Goal: Download file/media

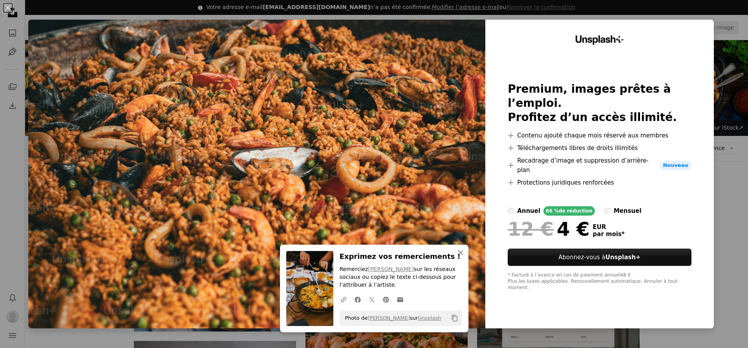
scroll to position [536, 0]
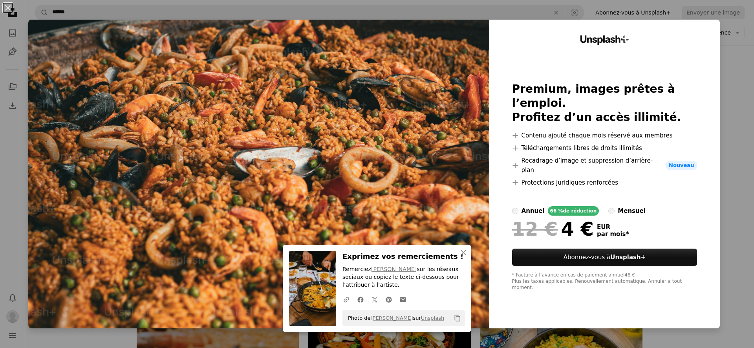
click at [497, 15] on div "An X shape An X shape Fermer Exprimez vos remerciements ! Remerciez [PERSON_NAM…" at bounding box center [377, 174] width 754 height 348
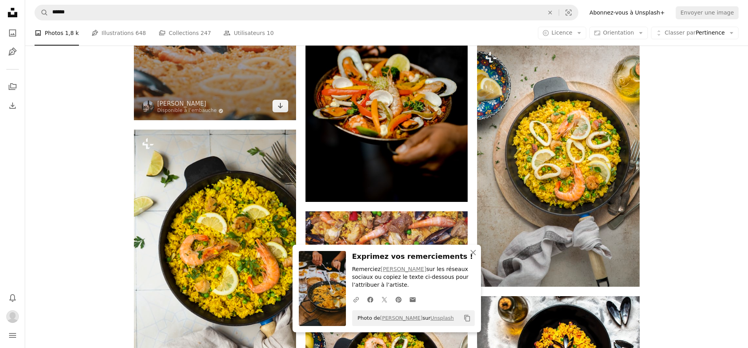
scroll to position [771, 0]
click at [278, 105] on icon "Télécharger" at bounding box center [280, 104] width 5 height 5
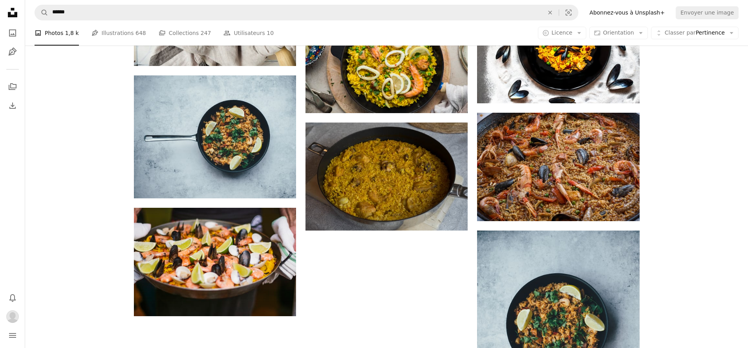
scroll to position [977, 0]
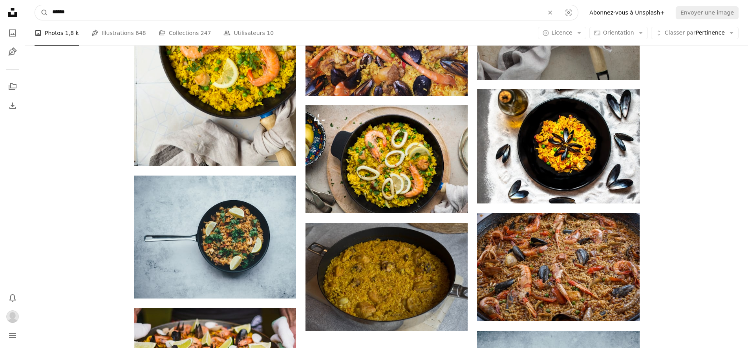
click at [190, 13] on input "******" at bounding box center [294, 12] width 493 height 15
type input "****"
click at [35, 5] on button "A magnifying glass" at bounding box center [41, 12] width 13 height 15
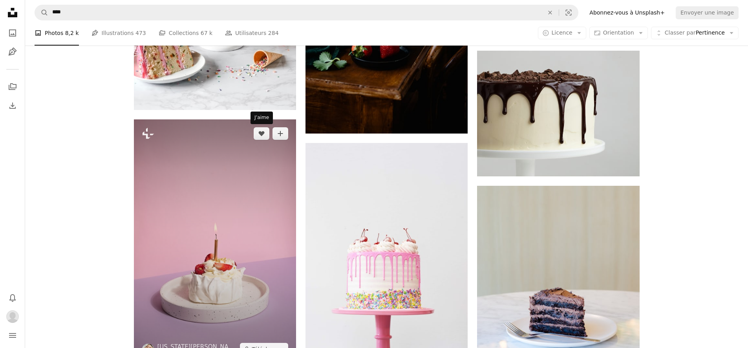
scroll to position [681, 0]
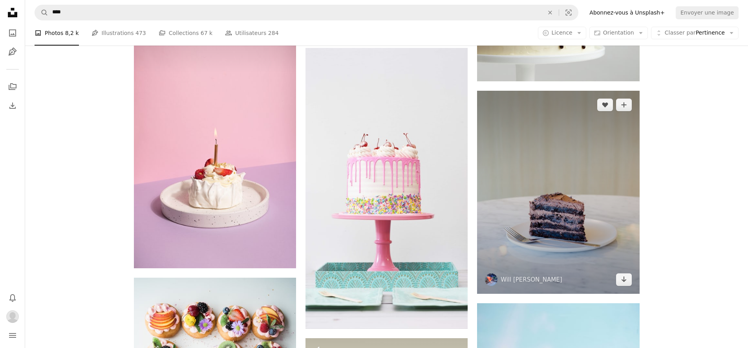
click at [636, 283] on img at bounding box center [558, 192] width 162 height 203
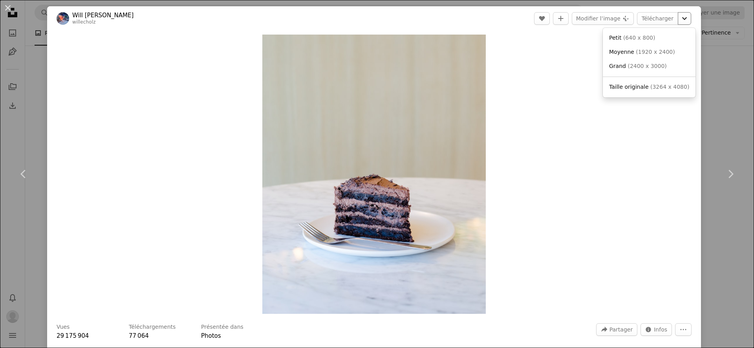
click at [684, 18] on icon "Chevron down" at bounding box center [684, 18] width 13 height 9
click at [655, 93] on link "Taille originale ( 3264 x 4080 )" at bounding box center [649, 87] width 86 height 14
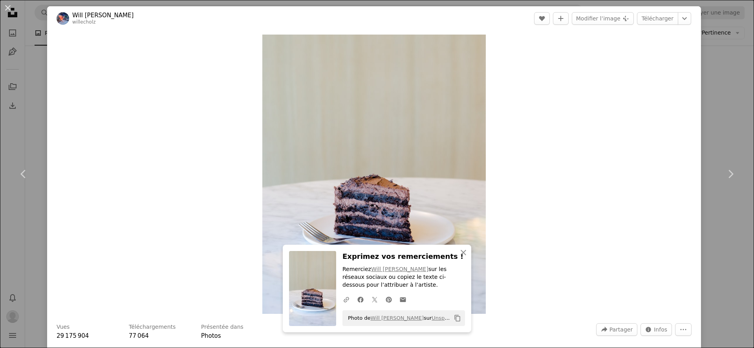
click at [729, 82] on div "An X shape Chevron left Chevron right An X shape Fermer Exprimez vos remercieme…" at bounding box center [377, 174] width 754 height 348
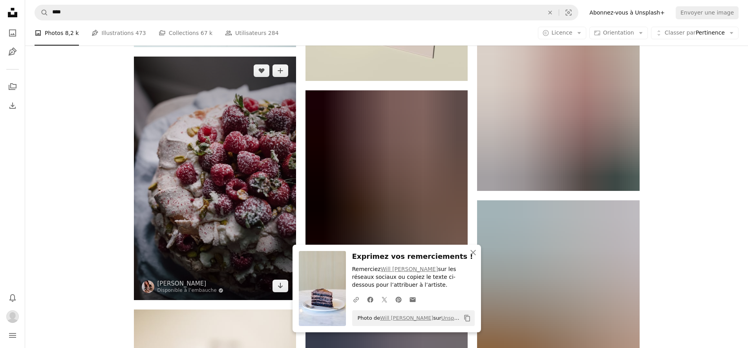
scroll to position [1156, 0]
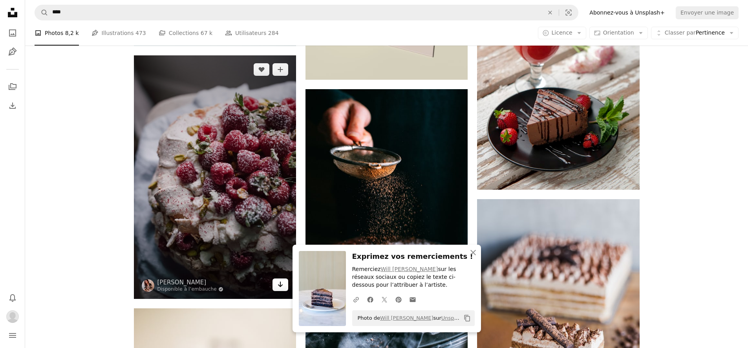
click at [286, 285] on link "Arrow pointing down" at bounding box center [280, 284] width 16 height 13
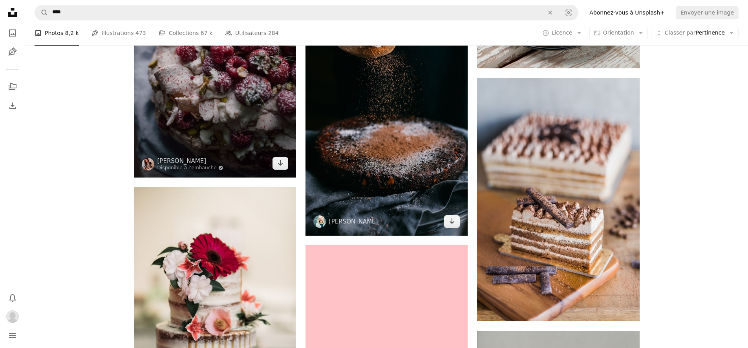
scroll to position [1295, 0]
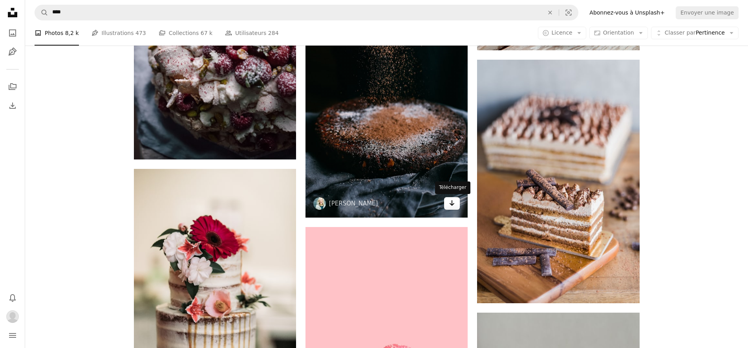
click at [449, 205] on icon "Arrow pointing down" at bounding box center [452, 202] width 6 height 9
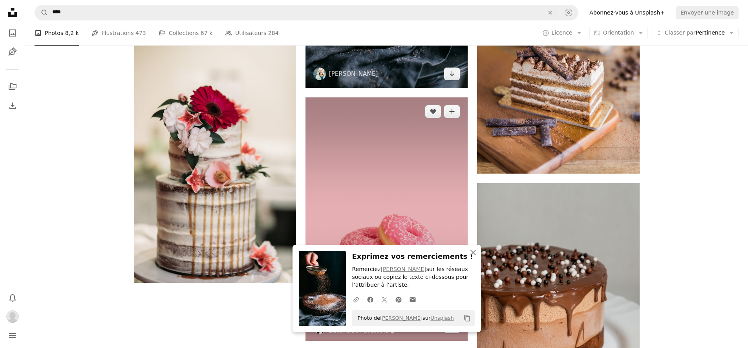
scroll to position [1573, 0]
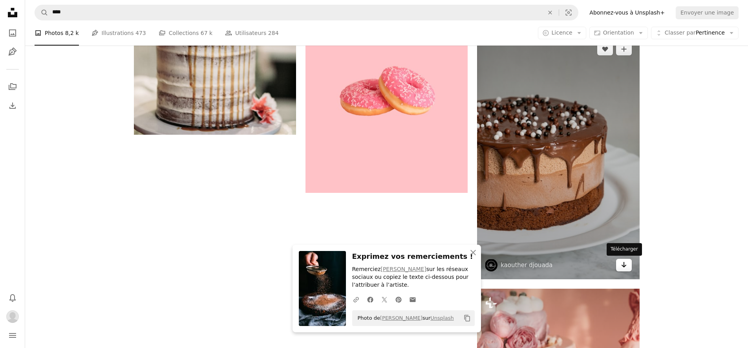
click at [629, 260] on link "Arrow pointing down" at bounding box center [624, 265] width 16 height 13
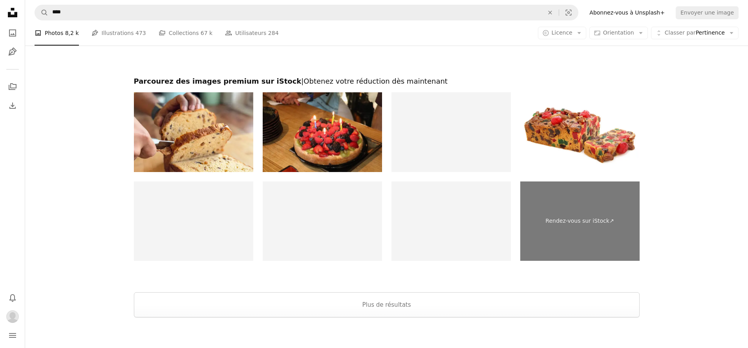
scroll to position [2322, 0]
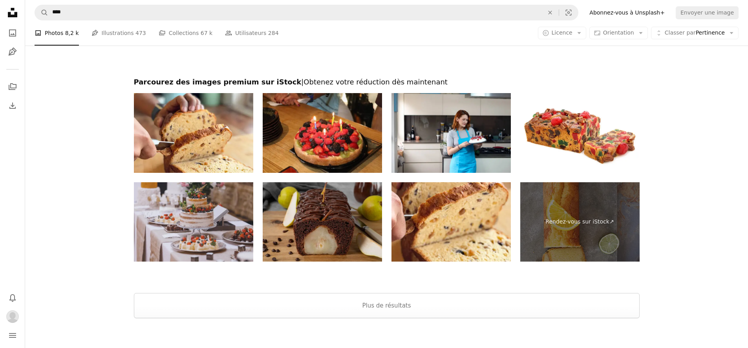
click at [335, 223] on img at bounding box center [322, 222] width 119 height 80
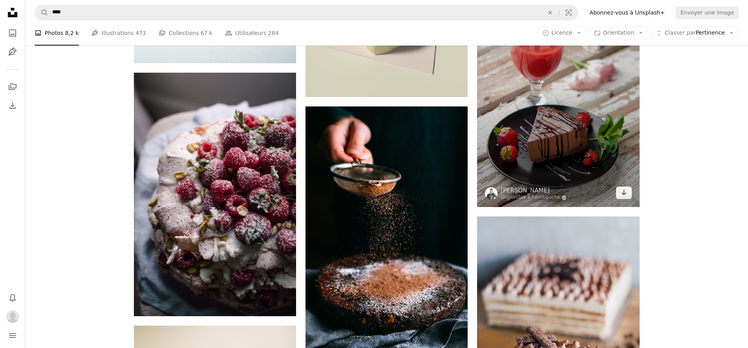
scroll to position [1140, 0]
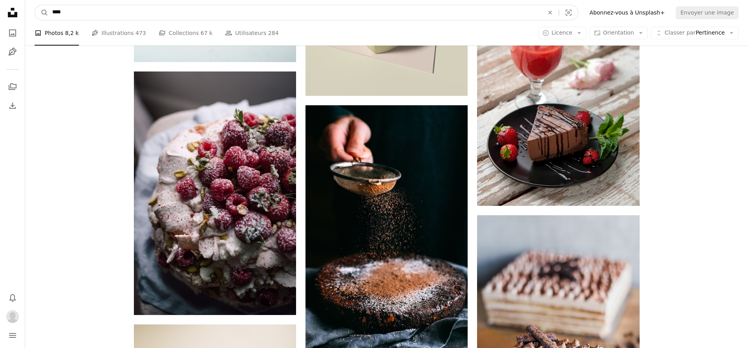
click at [240, 16] on input "****" at bounding box center [294, 12] width 493 height 15
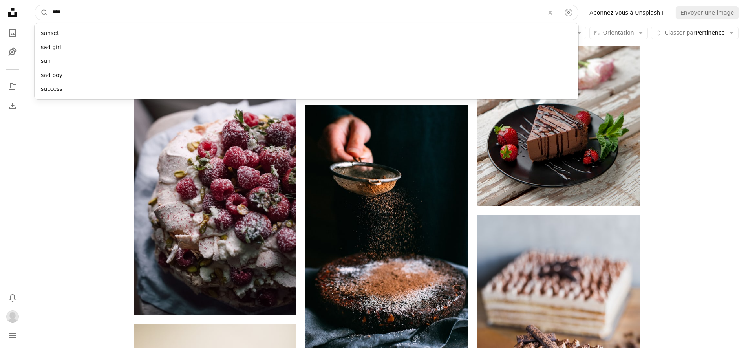
type input "*****"
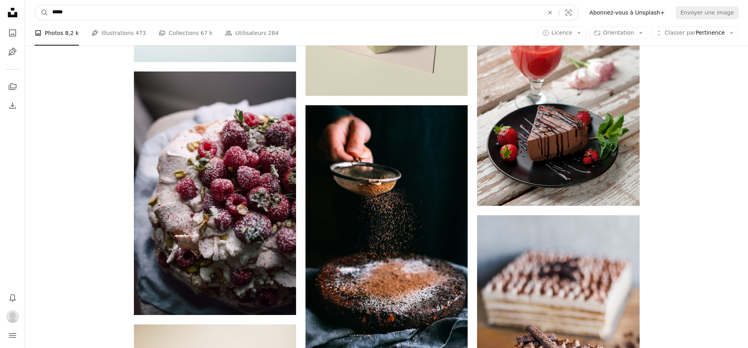
click button "A magnifying glass" at bounding box center [41, 12] width 13 height 15
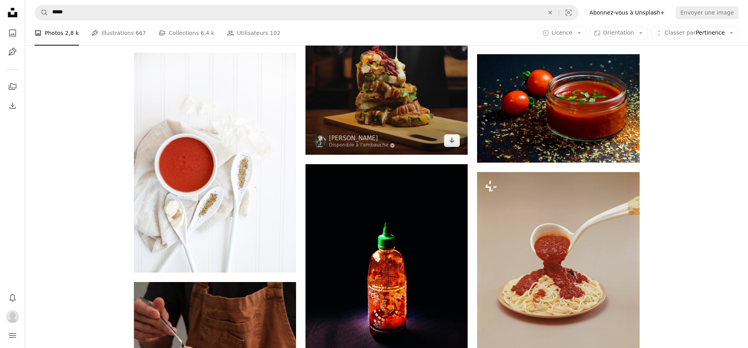
scroll to position [396, 0]
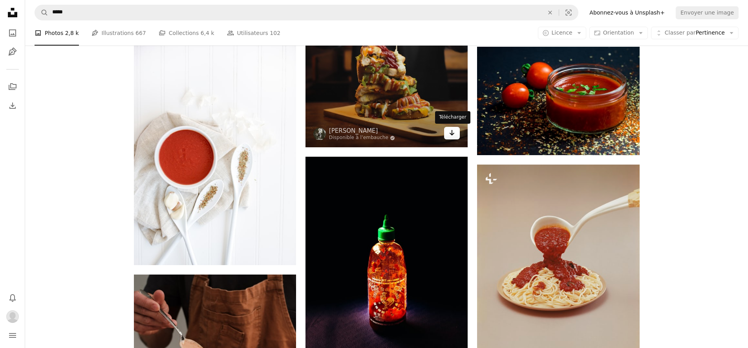
click at [448, 138] on link "Arrow pointing down" at bounding box center [452, 133] width 16 height 13
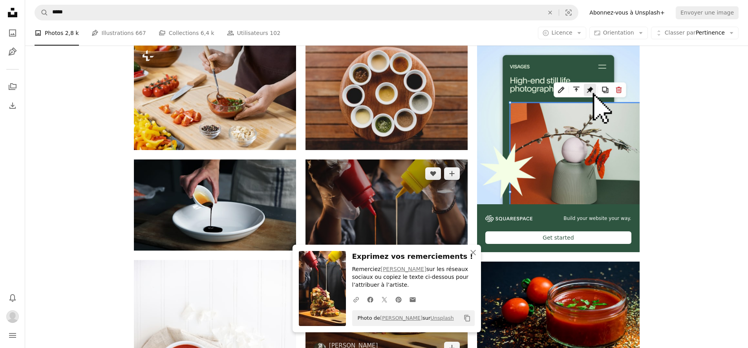
scroll to position [180, 0]
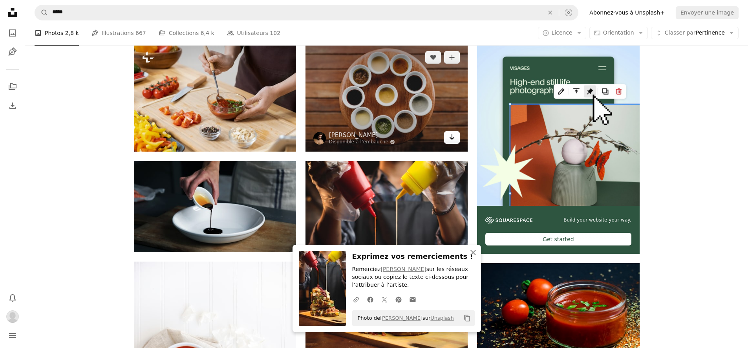
click at [455, 140] on link "Arrow pointing down" at bounding box center [452, 137] width 16 height 13
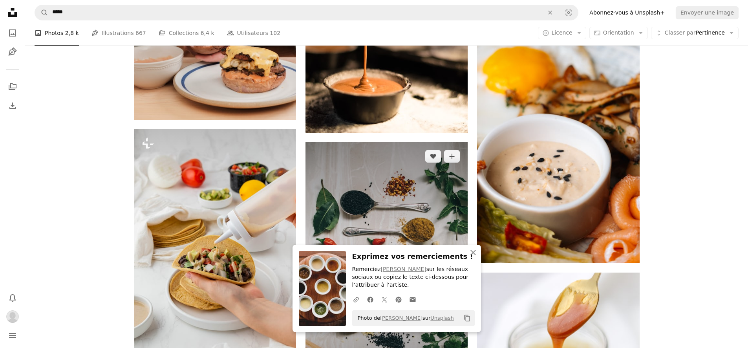
scroll to position [760, 0]
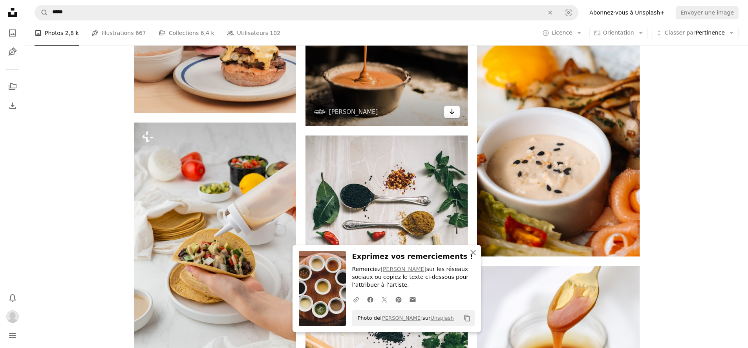
click at [454, 112] on icon "Arrow pointing down" at bounding box center [452, 111] width 6 height 9
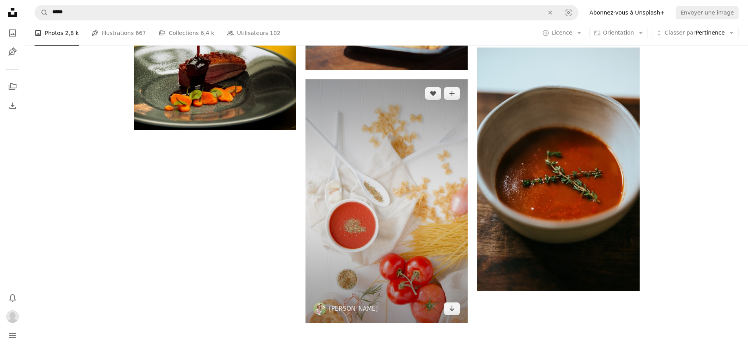
scroll to position [1331, 0]
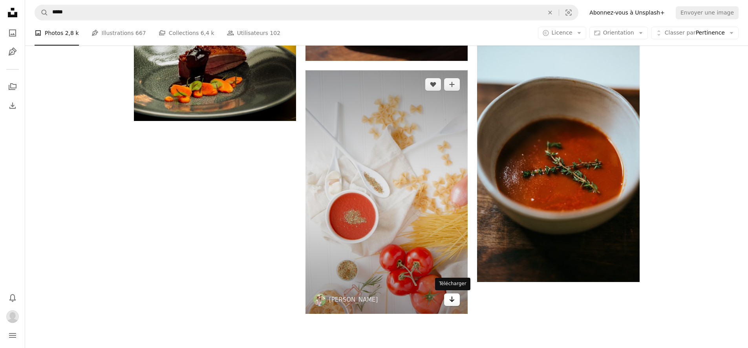
click at [455, 298] on link "Arrow pointing down" at bounding box center [452, 299] width 16 height 13
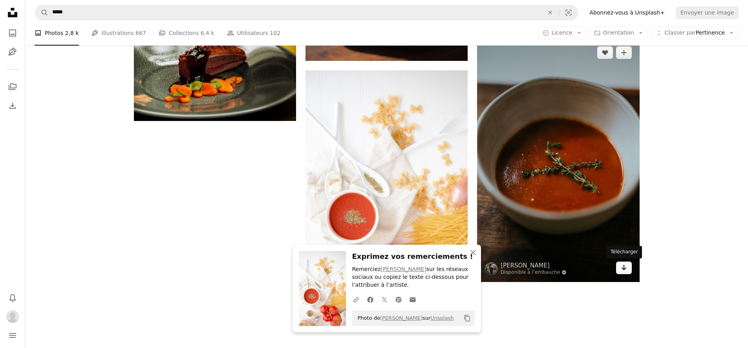
click at [620, 267] on link "Arrow pointing down" at bounding box center [624, 267] width 16 height 13
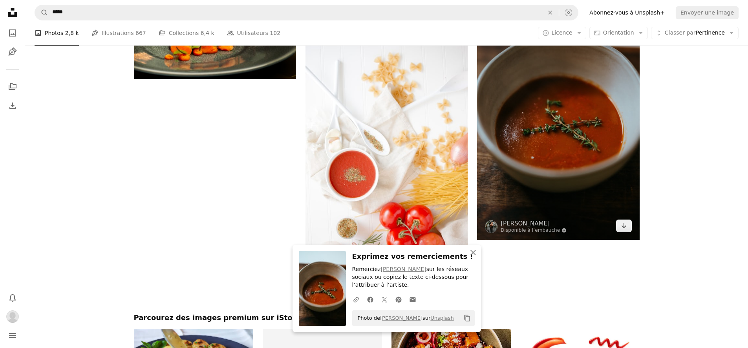
scroll to position [1261, 0]
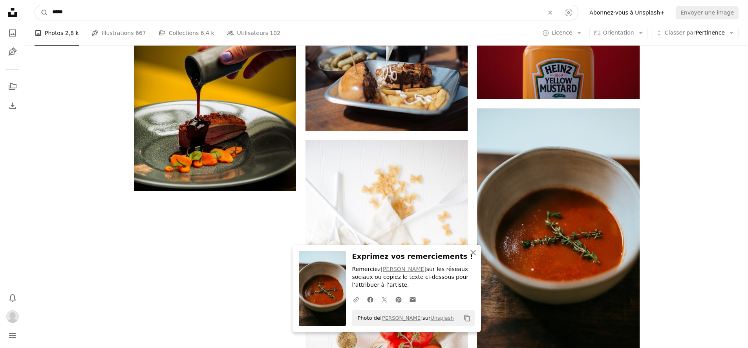
click at [151, 12] on input "*****" at bounding box center [294, 12] width 493 height 15
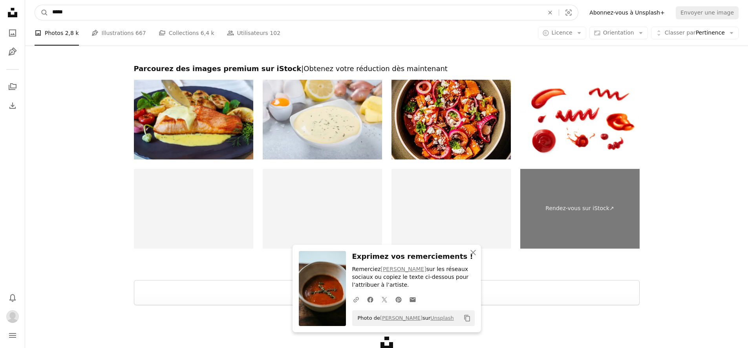
scroll to position [1669, 0]
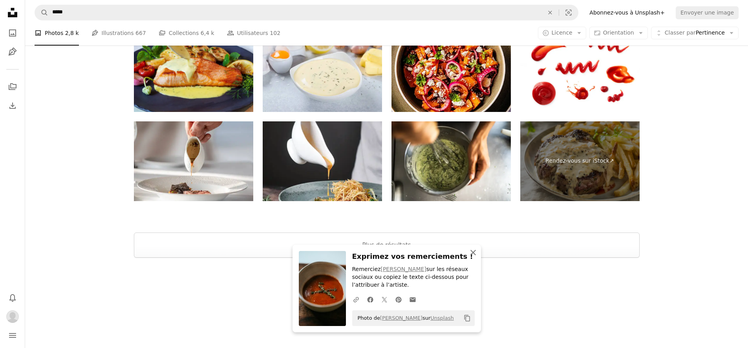
click at [471, 255] on icon "An X shape" at bounding box center [472, 252] width 9 height 9
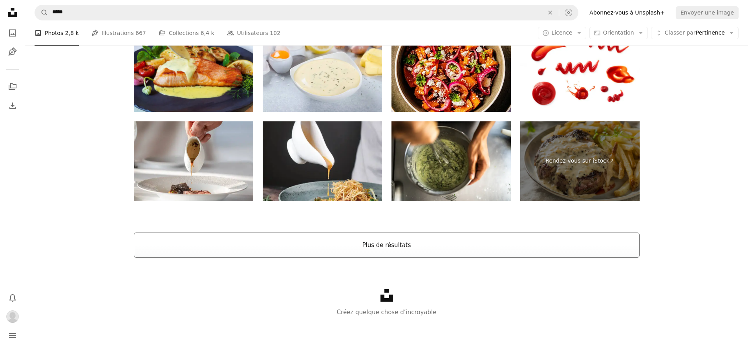
click at [446, 251] on button "Plus de résultats" at bounding box center [387, 244] width 506 height 25
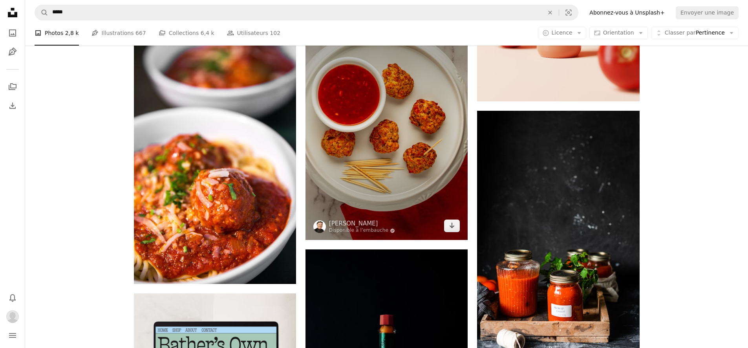
scroll to position [2148, 0]
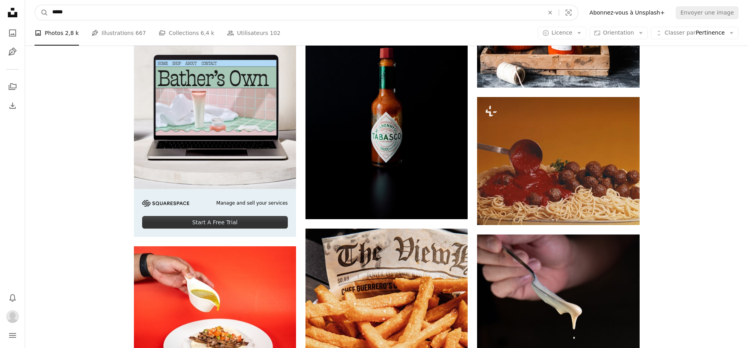
click at [272, 15] on input "*****" at bounding box center [294, 12] width 493 height 15
type input "******"
click button "A magnifying glass" at bounding box center [41, 12] width 13 height 15
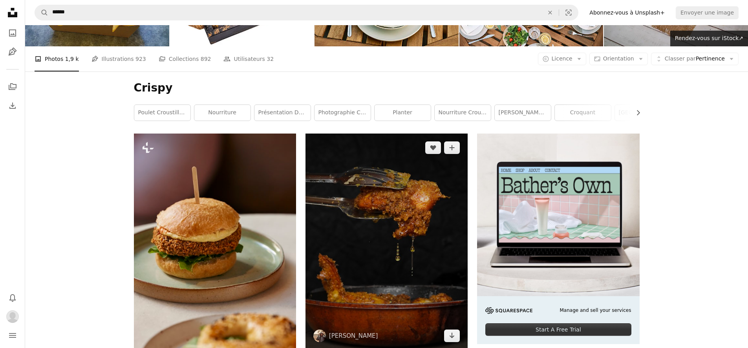
scroll to position [140, 0]
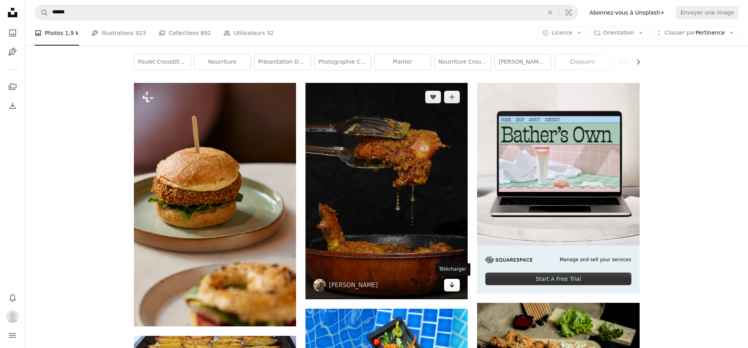
click at [451, 289] on icon "Arrow pointing down" at bounding box center [452, 284] width 6 height 9
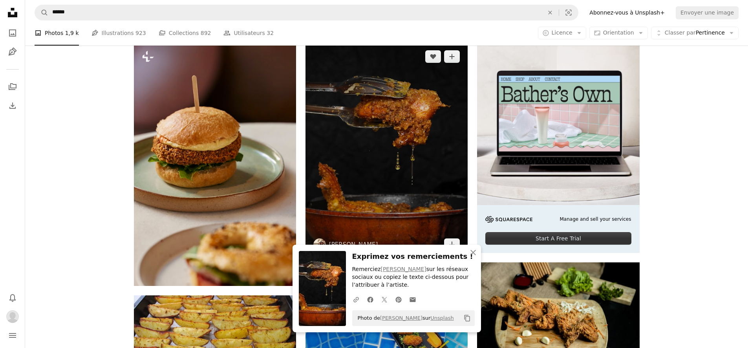
scroll to position [281, 0]
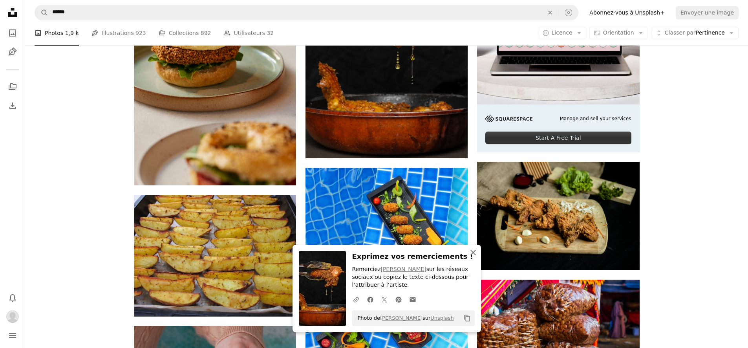
click at [473, 254] on icon "An X shape" at bounding box center [472, 252] width 9 height 9
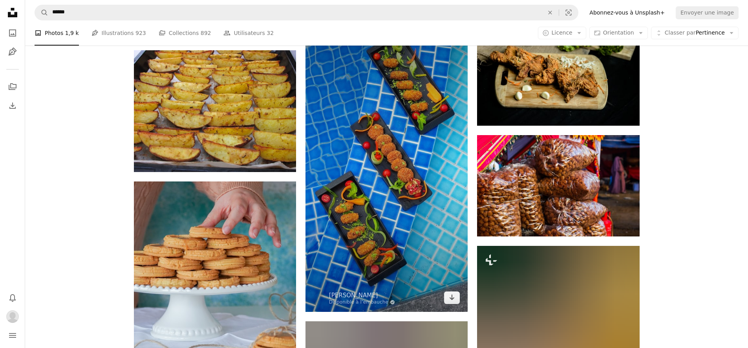
scroll to position [427, 0]
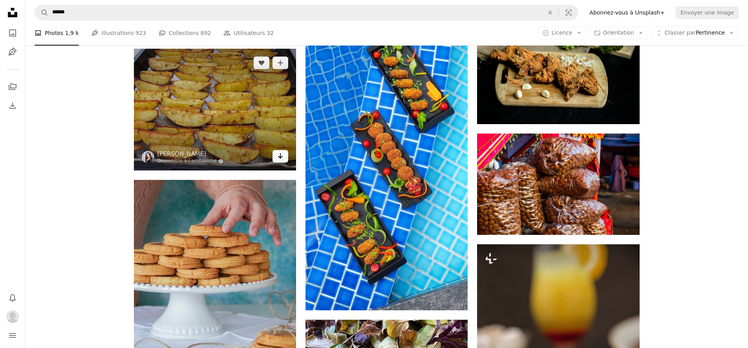
click at [282, 160] on icon "Arrow pointing down" at bounding box center [280, 155] width 6 height 9
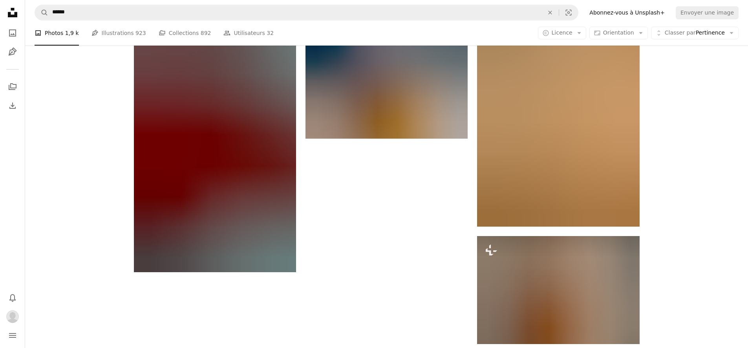
scroll to position [1079, 0]
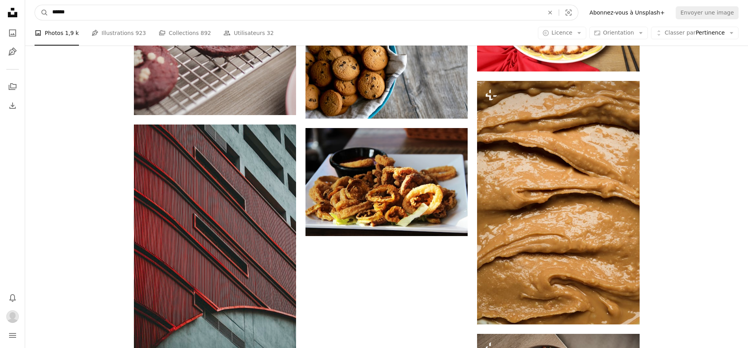
click at [69, 14] on input "******" at bounding box center [294, 12] width 493 height 15
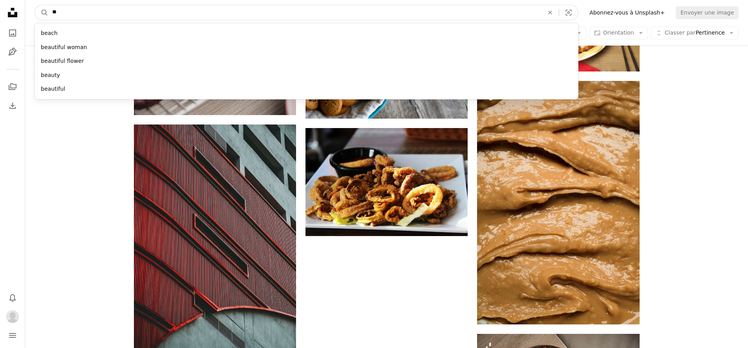
type input "*"
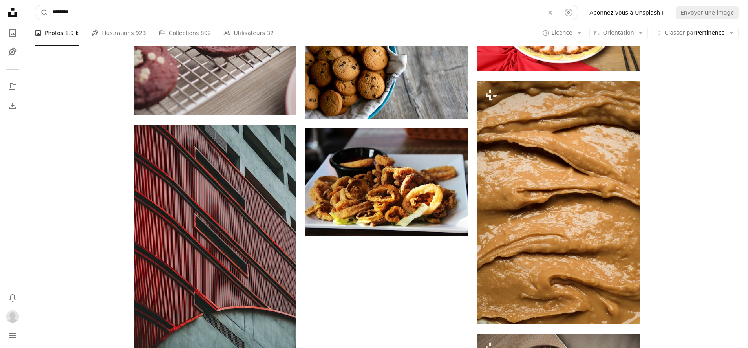
type input "*********"
click button "A magnifying glass" at bounding box center [41, 12] width 13 height 15
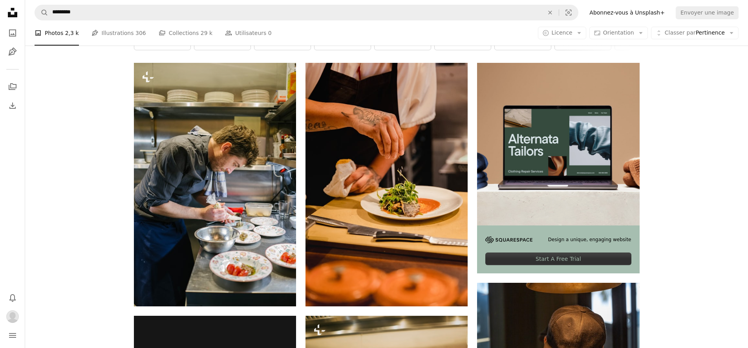
scroll to position [427, 0]
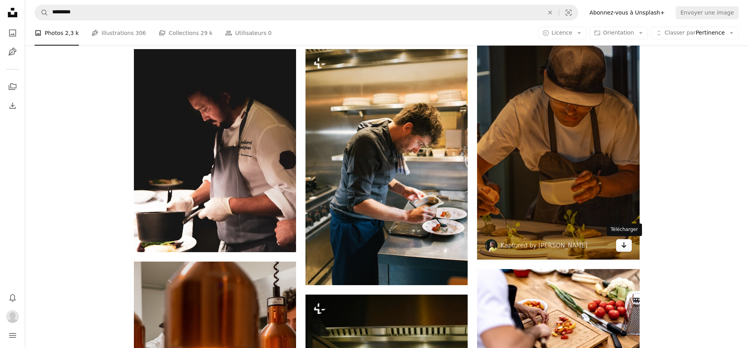
click at [623, 249] on icon "Arrow pointing down" at bounding box center [624, 244] width 6 height 9
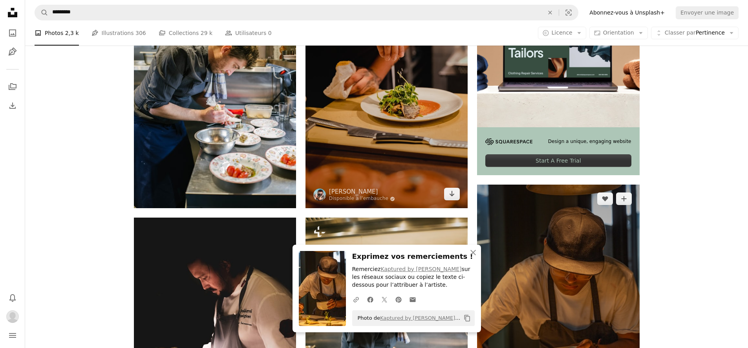
scroll to position [260, 0]
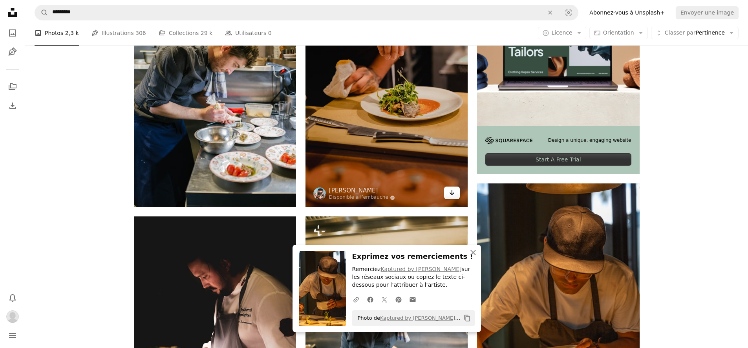
click at [452, 192] on icon "Télécharger" at bounding box center [452, 192] width 5 height 5
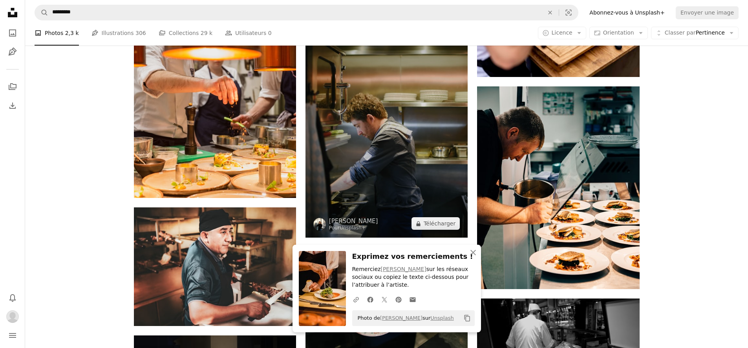
scroll to position [728, 0]
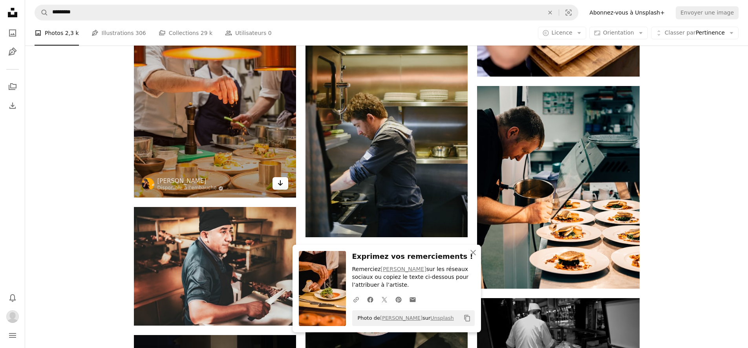
click at [286, 185] on link "Arrow pointing down" at bounding box center [280, 183] width 16 height 13
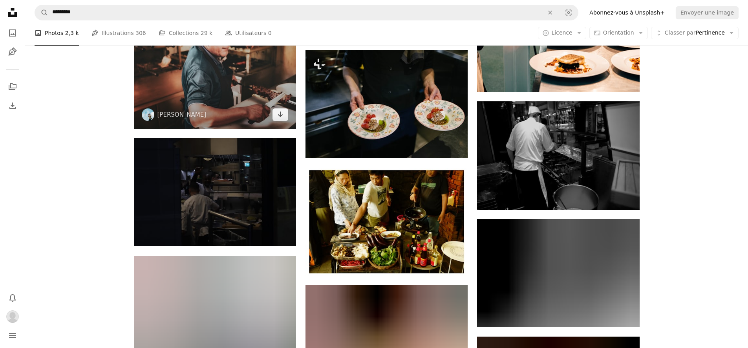
scroll to position [1130, 0]
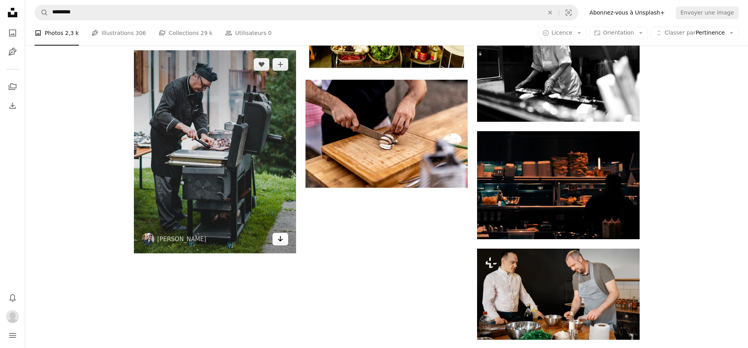
click at [280, 238] on icon "Arrow pointing down" at bounding box center [280, 238] width 6 height 9
